Goal: Check status: Check status

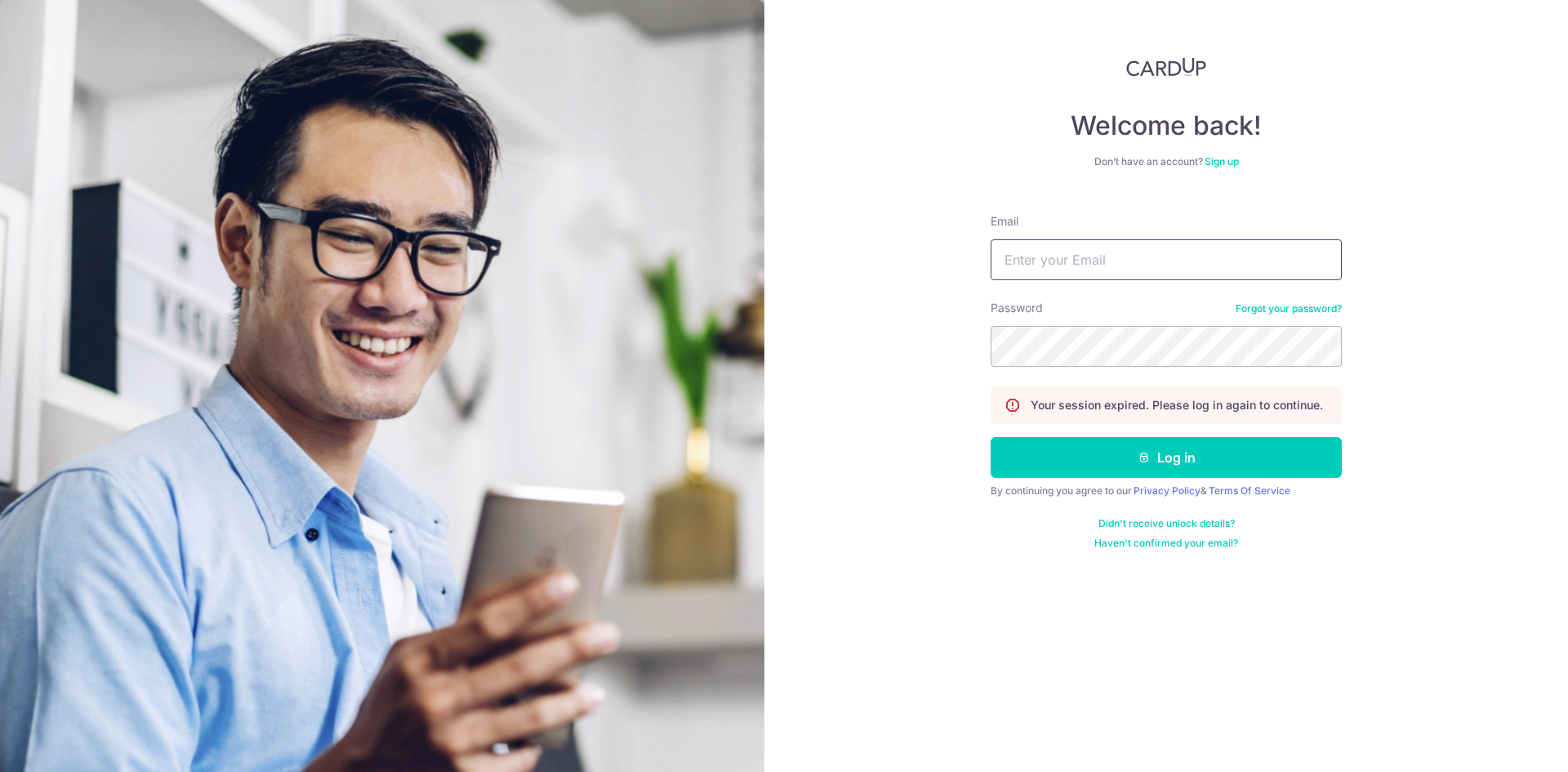
click at [1084, 264] on input "Email" at bounding box center [1167, 259] width 351 height 41
type input "[DOMAIN_NAME][EMAIL_ADDRESS][DOMAIN_NAME]"
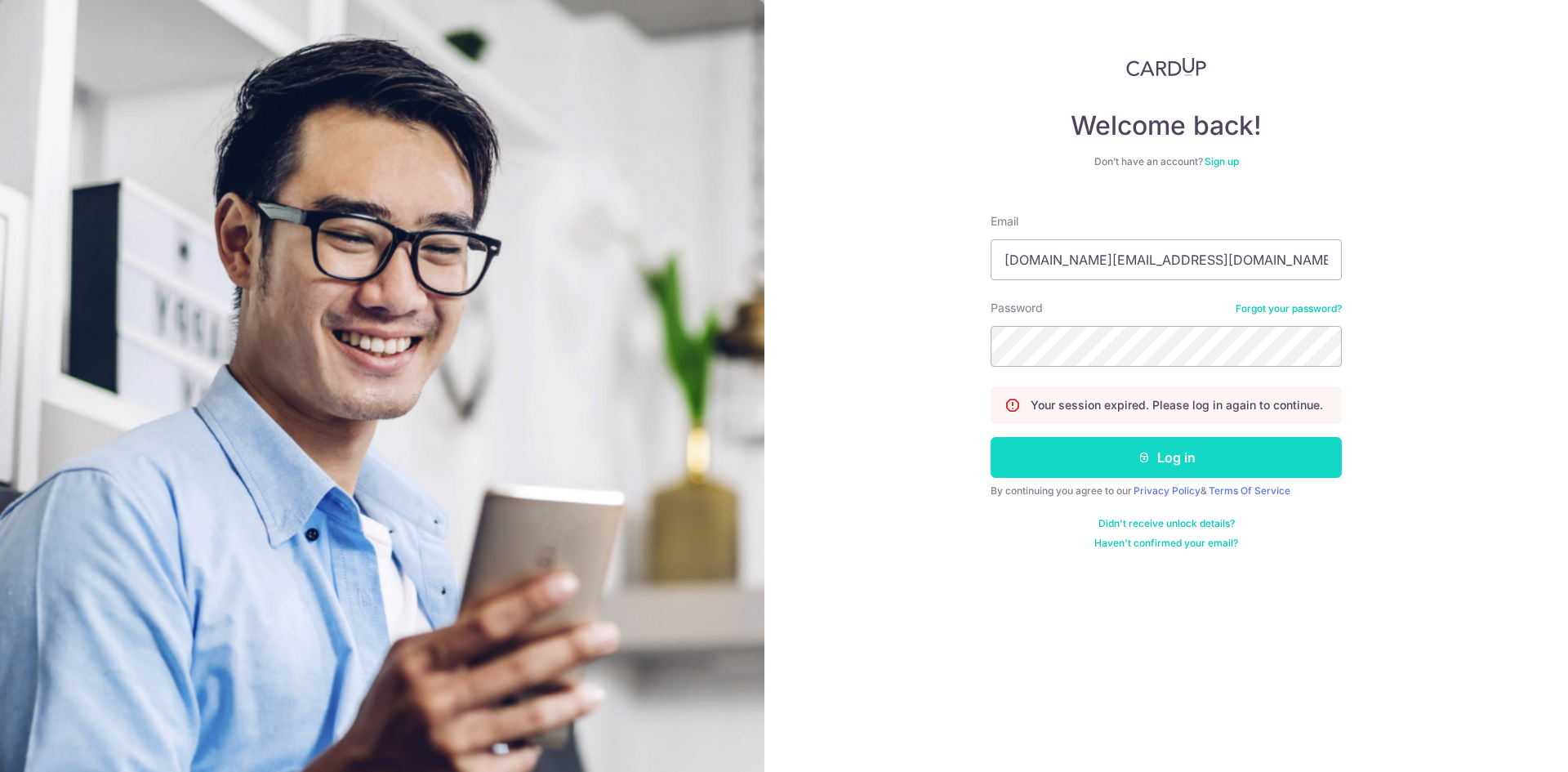
click at [1131, 453] on button "Log in" at bounding box center [1167, 457] width 351 height 41
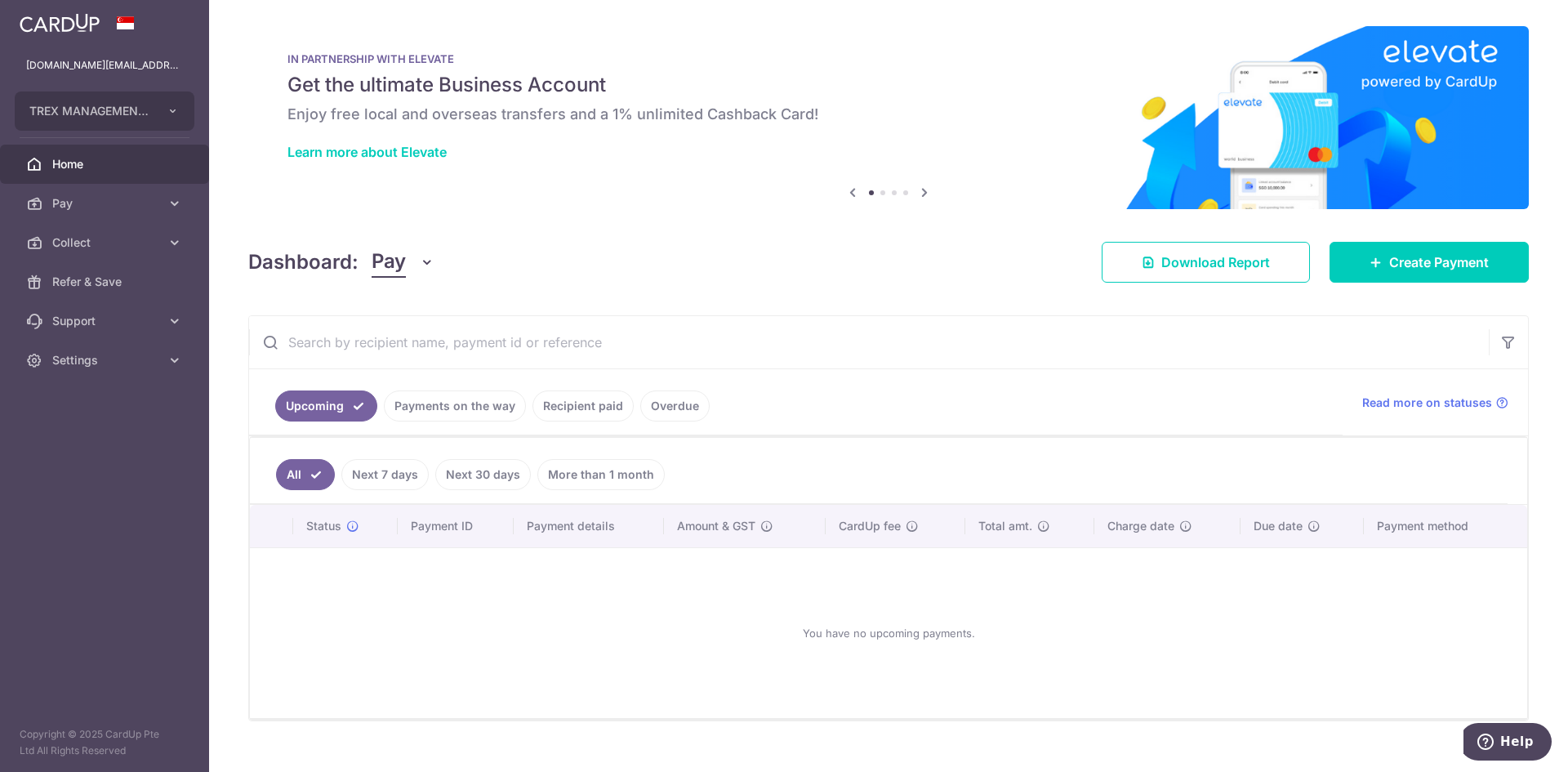
click at [477, 402] on link "Payments on the way" at bounding box center [455, 406] width 142 height 31
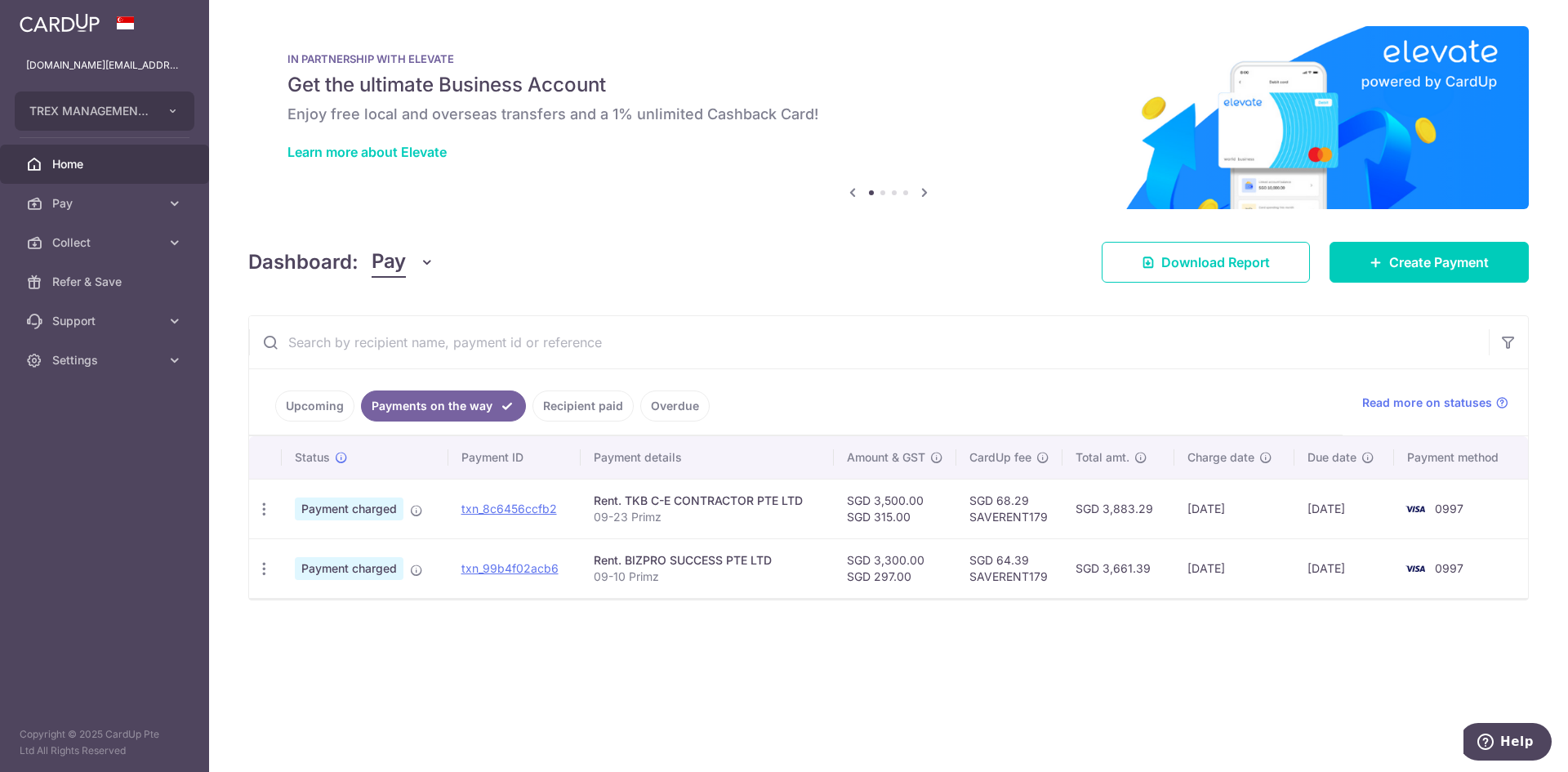
click at [571, 406] on link "Recipient paid" at bounding box center [583, 406] width 101 height 31
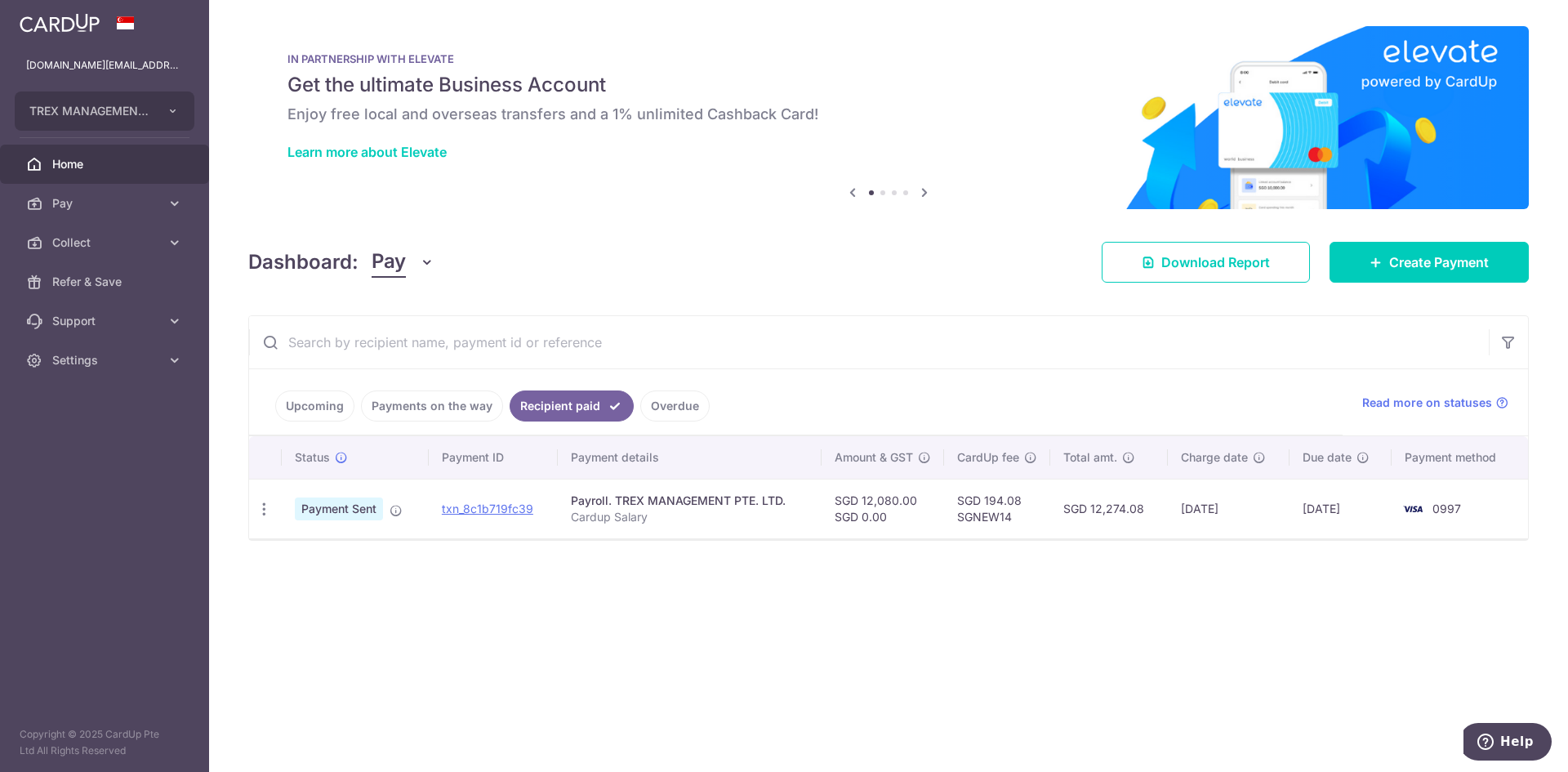
click at [441, 402] on link "Payments on the way" at bounding box center [431, 406] width 142 height 31
